Goal: Task Accomplishment & Management: Manage account settings

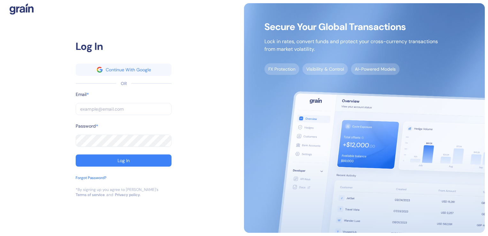
click at [133, 103] on input "text" at bounding box center [124, 109] width 96 height 12
type input "a"
type input "an"
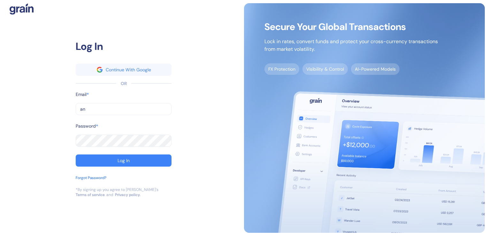
type input "ank"
type input "anki"
type input "ankit"
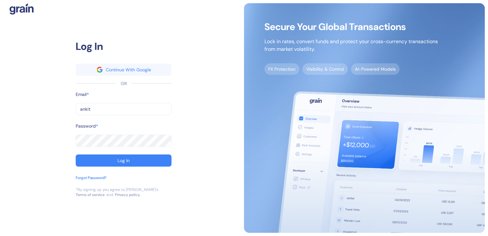
type input "ankit"
type input "[PERSON_NAME]"
type input "[PERSON_NAME]."
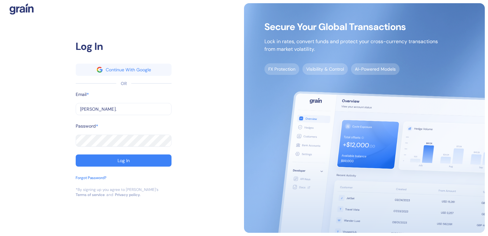
type input "[PERSON_NAME].b"
type input "[PERSON_NAME][DOMAIN_NAME]"
type input "[PERSON_NAME].biy"
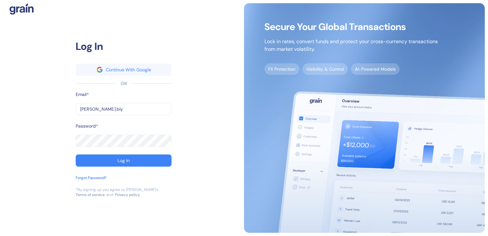
type input "[PERSON_NAME].biy"
type input "[PERSON_NAME].biya"
type input "[PERSON_NAME].biyan"
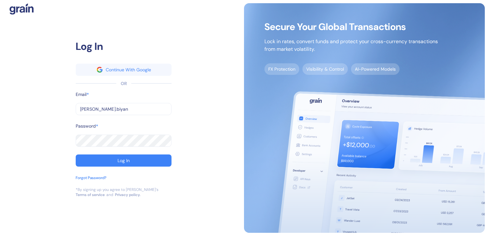
type input "[PERSON_NAME].[PERSON_NAME]"
type input "[PERSON_NAME].[PERSON_NAME]@"
type input "[PERSON_NAME].[PERSON_NAME]@s"
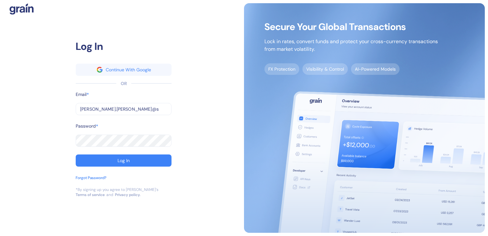
type input "[PERSON_NAME].[PERSON_NAME]@s"
type input "[PERSON_NAME].[PERSON_NAME]@st"
type input "[PERSON_NAME].[PERSON_NAME]@stu"
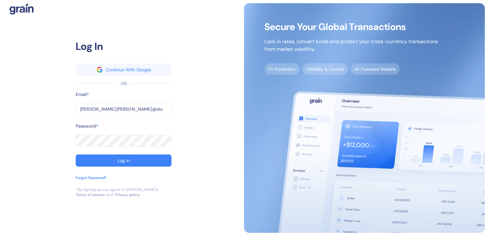
type input "[PERSON_NAME].[PERSON_NAME]@stub"
type input "[PERSON_NAME].[PERSON_NAME]@[PERSON_NAME]"
type input "[PERSON_NAME].[PERSON_NAME]@[PERSON_NAME]."
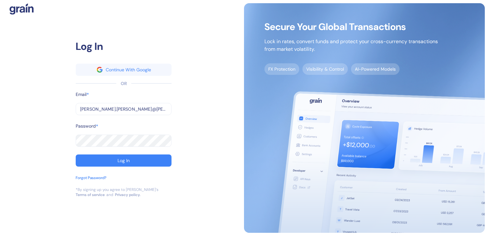
type input "[PERSON_NAME].[PERSON_NAME]@[PERSON_NAME]."
type input "[PERSON_NAME].[PERSON_NAME]@[PERSON_NAME].c"
type input "[PERSON_NAME][EMAIL_ADDRESS][PERSON_NAME][PERSON_NAME][DOMAIN_NAME]"
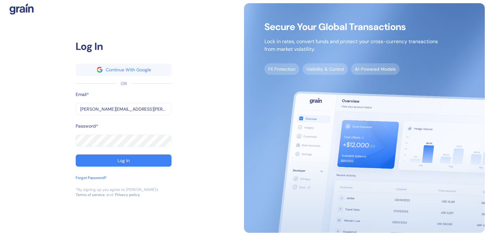
type input "[PERSON_NAME][EMAIL_ADDRESS][PERSON_NAME][PERSON_NAME][DOMAIN_NAME]"
click at [76, 154] on button "Log In" at bounding box center [124, 160] width 96 height 12
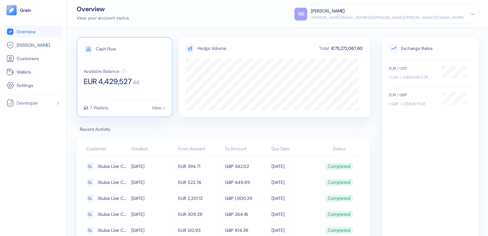
click at [157, 110] on div "View >" at bounding box center [159, 107] width 14 height 4
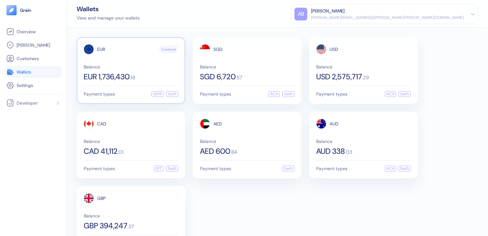
click at [166, 69] on div "Balance EUR 1,736,430 . 19" at bounding box center [131, 73] width 95 height 16
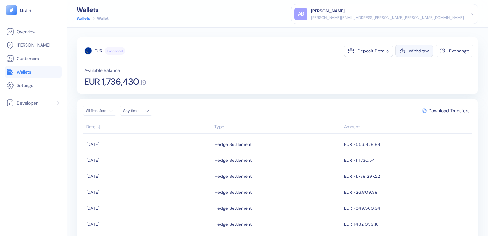
click at [419, 52] on div "Withdraw" at bounding box center [419, 51] width 20 height 4
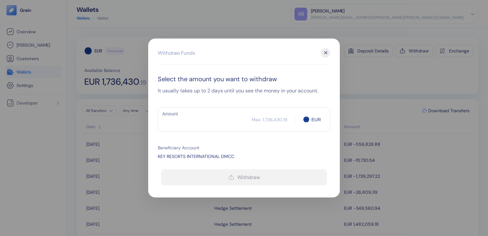
click at [325, 53] on div "✕" at bounding box center [326, 53] width 10 height 10
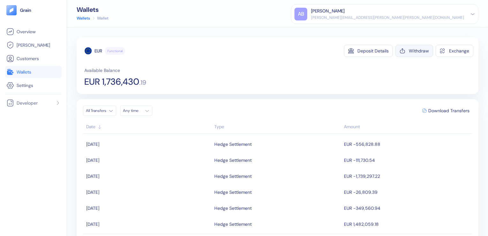
click at [409, 53] on div "Withdraw" at bounding box center [419, 51] width 20 height 4
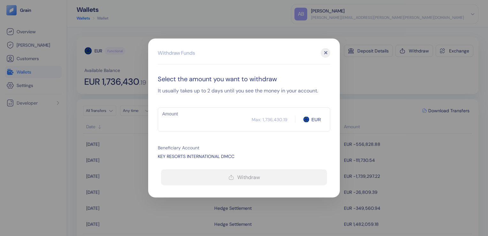
click at [205, 113] on input "Amount" at bounding box center [205, 120] width 94 height 16
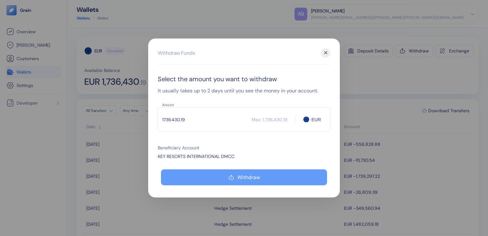
type input "1736430.19"
click at [233, 176] on icon "button" at bounding box center [232, 178] width 6 height 8
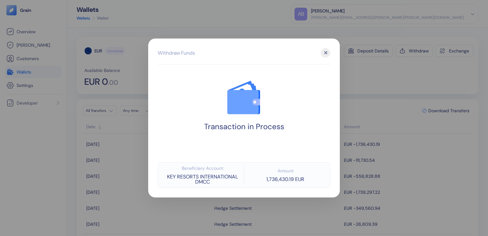
click at [322, 55] on div "✕" at bounding box center [326, 53] width 10 height 10
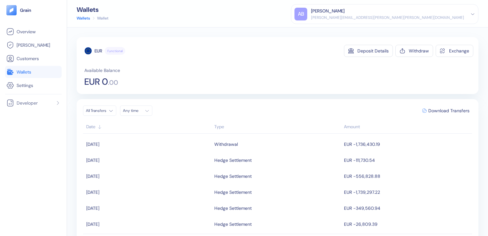
click at [31, 72] on span "Wallets" at bounding box center [24, 72] width 15 height 6
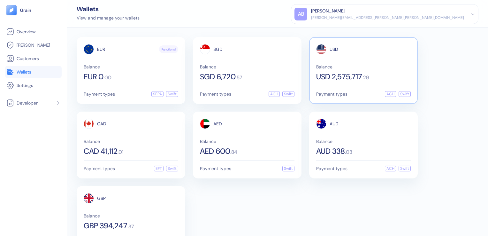
click at [380, 83] on div "USD Balance USD 2,575,717 . 29 Payment types ACH Swift" at bounding box center [363, 70] width 109 height 67
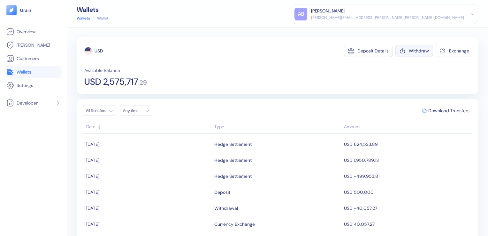
click at [409, 52] on div "Withdraw" at bounding box center [419, 51] width 20 height 4
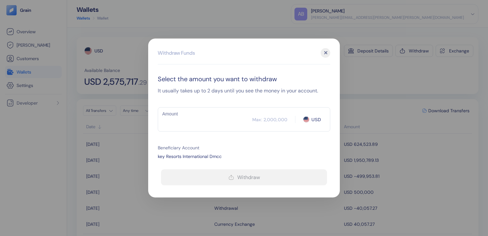
click at [222, 117] on input "Amount" at bounding box center [205, 120] width 95 height 16
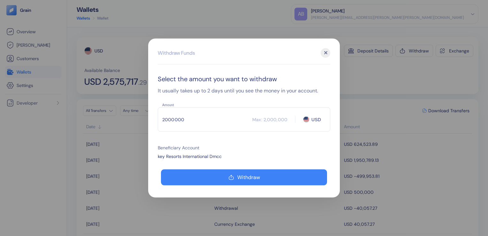
type input "2000000"
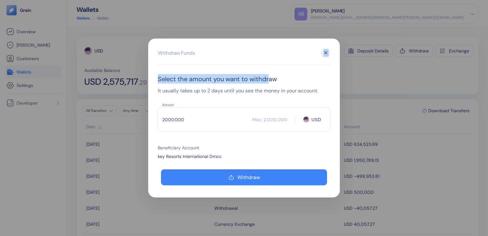
drag, startPoint x: 239, startPoint y: 49, endPoint x: 270, endPoint y: 76, distance: 41.5
click at [270, 76] on div "Withdraw Funds ✕ Select the amount you want to withdraw It usually takes up to …" at bounding box center [244, 118] width 192 height 159
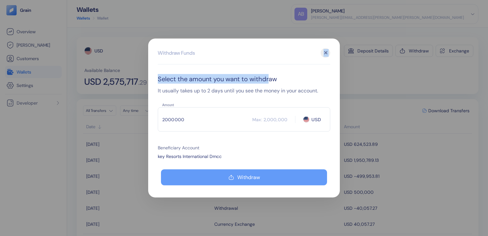
click at [219, 175] on button "Withdraw" at bounding box center [244, 177] width 166 height 16
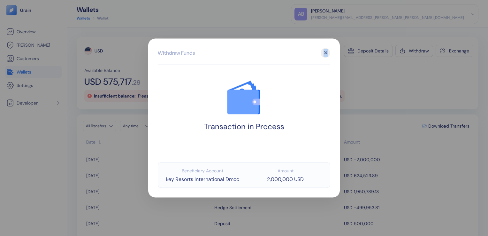
click at [324, 54] on div "✕" at bounding box center [326, 53] width 10 height 10
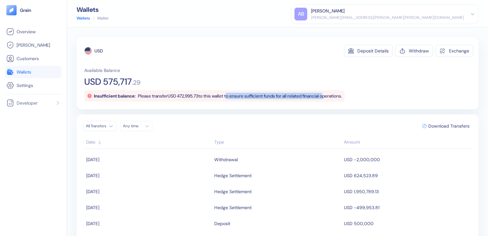
drag, startPoint x: 235, startPoint y: 95, endPoint x: 339, endPoint y: 95, distance: 103.9
click at [339, 95] on span "Please transfer USD 472,995.73 to this wallet to ensure sufficient funds for al…" at bounding box center [240, 96] width 204 height 6
click at [206, 105] on div "USD Deposit Details Withdraw Exchange Available Balance USD 575,717 . 29 Insuff…" at bounding box center [278, 73] width 402 height 72
click at [27, 31] on span "Overview" at bounding box center [26, 31] width 19 height 6
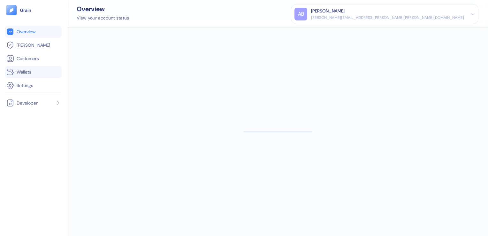
click at [28, 73] on span "Wallets" at bounding box center [24, 72] width 15 height 6
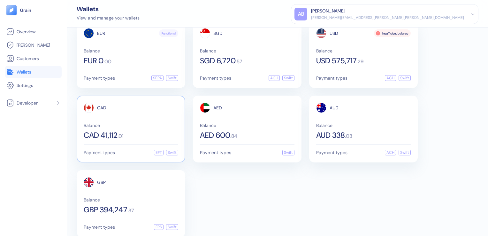
scroll to position [25, 0]
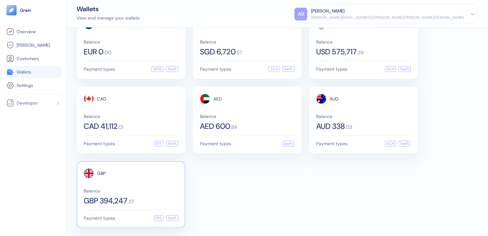
click at [155, 182] on div "GBP Balance GBP 394,247 . 37" at bounding box center [131, 186] width 95 height 36
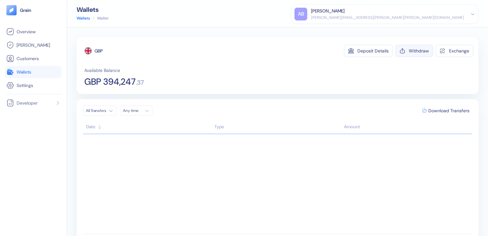
click at [410, 53] on div "Withdraw" at bounding box center [419, 51] width 20 height 4
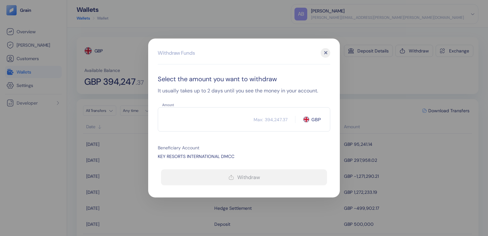
click at [206, 121] on input "Amount" at bounding box center [206, 120] width 96 height 16
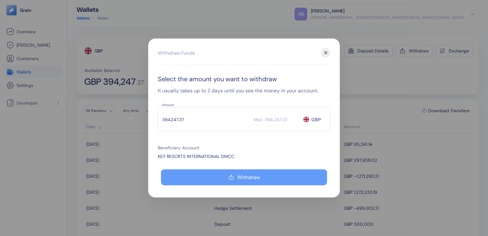
type input "394247.37"
click at [223, 175] on button "Withdraw" at bounding box center [244, 177] width 166 height 16
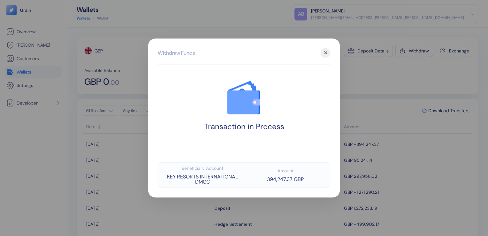
click at [328, 51] on div "✕" at bounding box center [326, 53] width 10 height 10
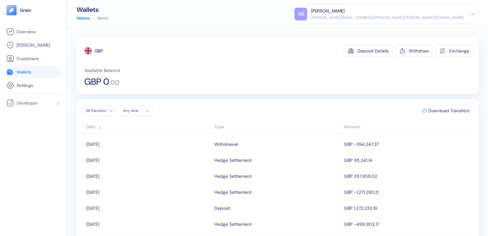
click at [22, 71] on span "Wallets" at bounding box center [24, 72] width 15 height 6
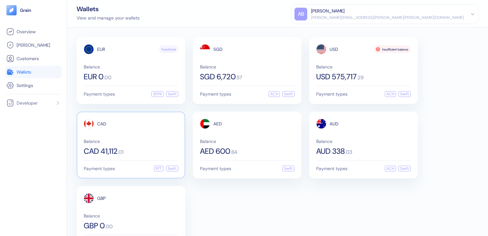
click at [118, 147] on span "CAD 41,112" at bounding box center [101, 151] width 34 height 8
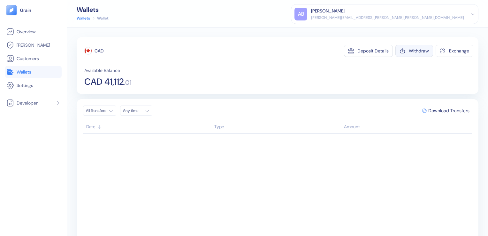
click at [408, 45] on button "Withdraw" at bounding box center [415, 51] width 38 height 12
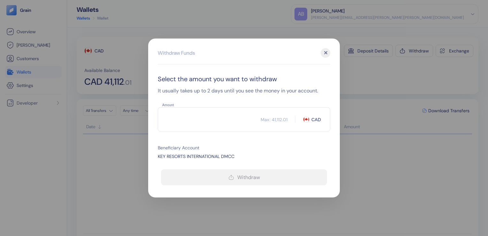
click at [208, 116] on input "Amount" at bounding box center [209, 120] width 103 height 16
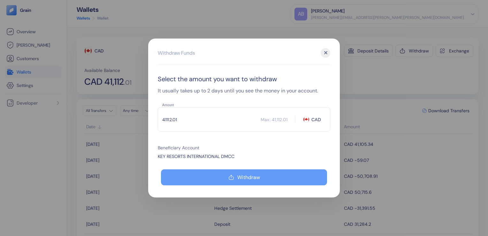
type input "41112.01"
click at [244, 173] on button "Withdraw" at bounding box center [244, 177] width 166 height 16
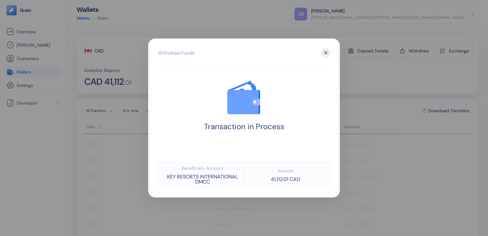
click at [326, 56] on div "✕" at bounding box center [326, 53] width 10 height 10
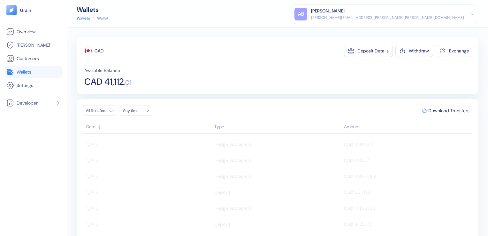
click at [28, 74] on span "Wallets" at bounding box center [24, 72] width 15 height 6
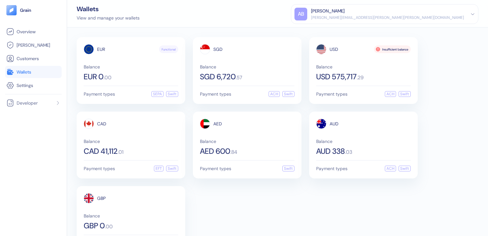
click at [26, 71] on span "Wallets" at bounding box center [24, 72] width 15 height 6
click at [144, 143] on span "Balance" at bounding box center [131, 141] width 95 height 4
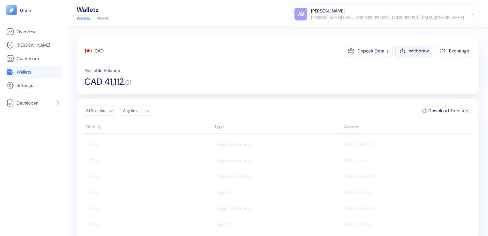
click at [403, 51] on button "Withdraw" at bounding box center [415, 51] width 38 height 12
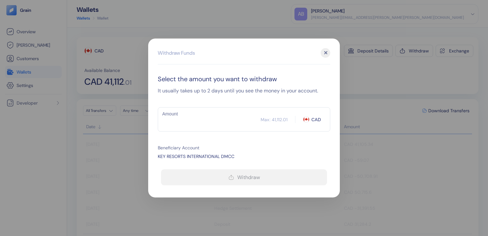
click at [325, 51] on div "✕" at bounding box center [326, 53] width 10 height 10
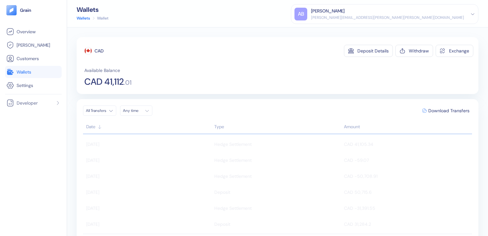
click at [82, 19] on link "Wallets" at bounding box center [83, 18] width 13 height 6
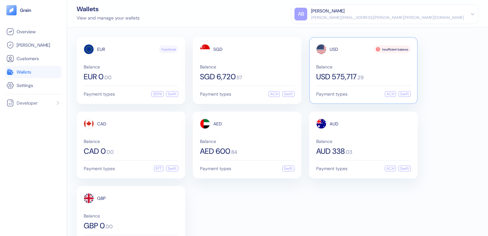
click at [380, 68] on span "Balance" at bounding box center [363, 67] width 95 height 4
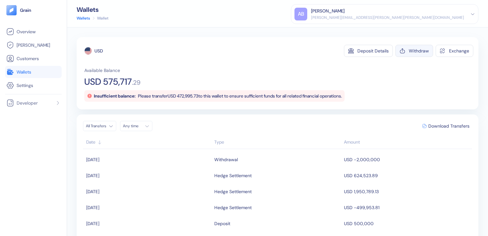
click at [400, 51] on icon "button" at bounding box center [403, 51] width 6 height 6
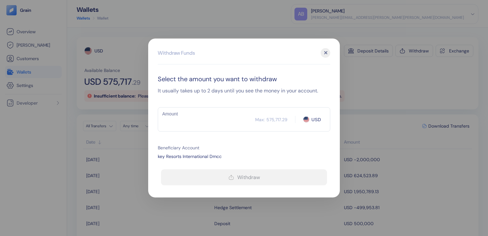
click at [219, 121] on input "Amount" at bounding box center [206, 120] width 97 height 16
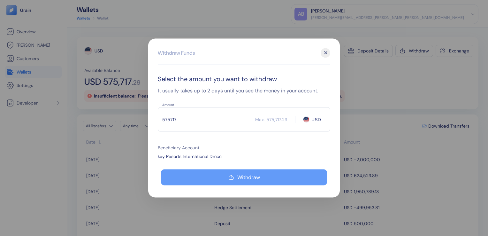
type input "575717"
click at [240, 181] on button "Withdraw" at bounding box center [244, 177] width 166 height 16
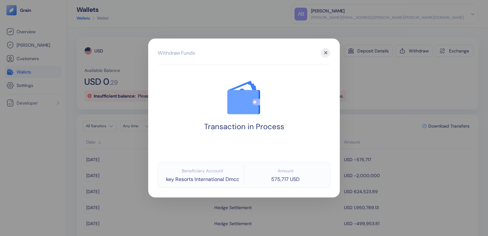
click at [323, 52] on div "✕" at bounding box center [326, 53] width 10 height 10
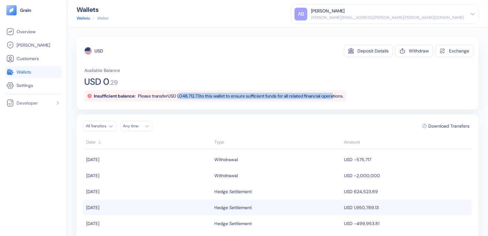
drag, startPoint x: 185, startPoint y: 97, endPoint x: 350, endPoint y: 97, distance: 164.6
click at [344, 97] on span "Please transfer USD 1,048,712.73 to this wallet to ensure sufficient funds for …" at bounding box center [241, 96] width 206 height 6
